Goal: Find specific page/section: Find specific page/section

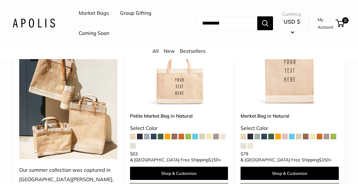
scroll to position [137, 0]
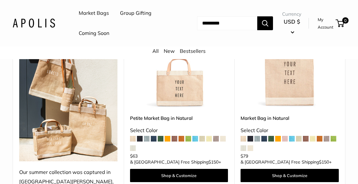
click at [0, 0] on img at bounding box center [0, 0] width 0 height 0
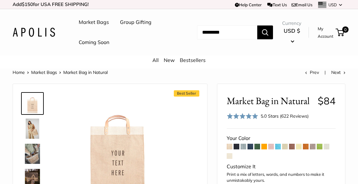
click at [43, 73] on link "Market Bags" at bounding box center [44, 73] width 26 height 6
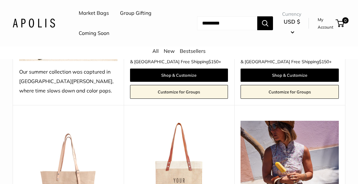
scroll to position [213, 0]
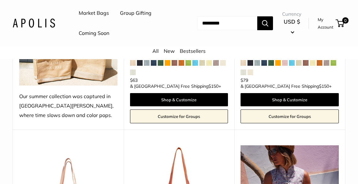
click at [87, 12] on link "Market Bags" at bounding box center [94, 13] width 30 height 9
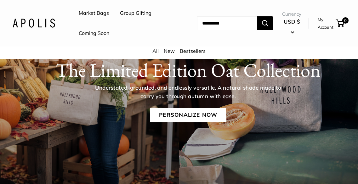
scroll to position [83, 0]
